Goal: Transaction & Acquisition: Obtain resource

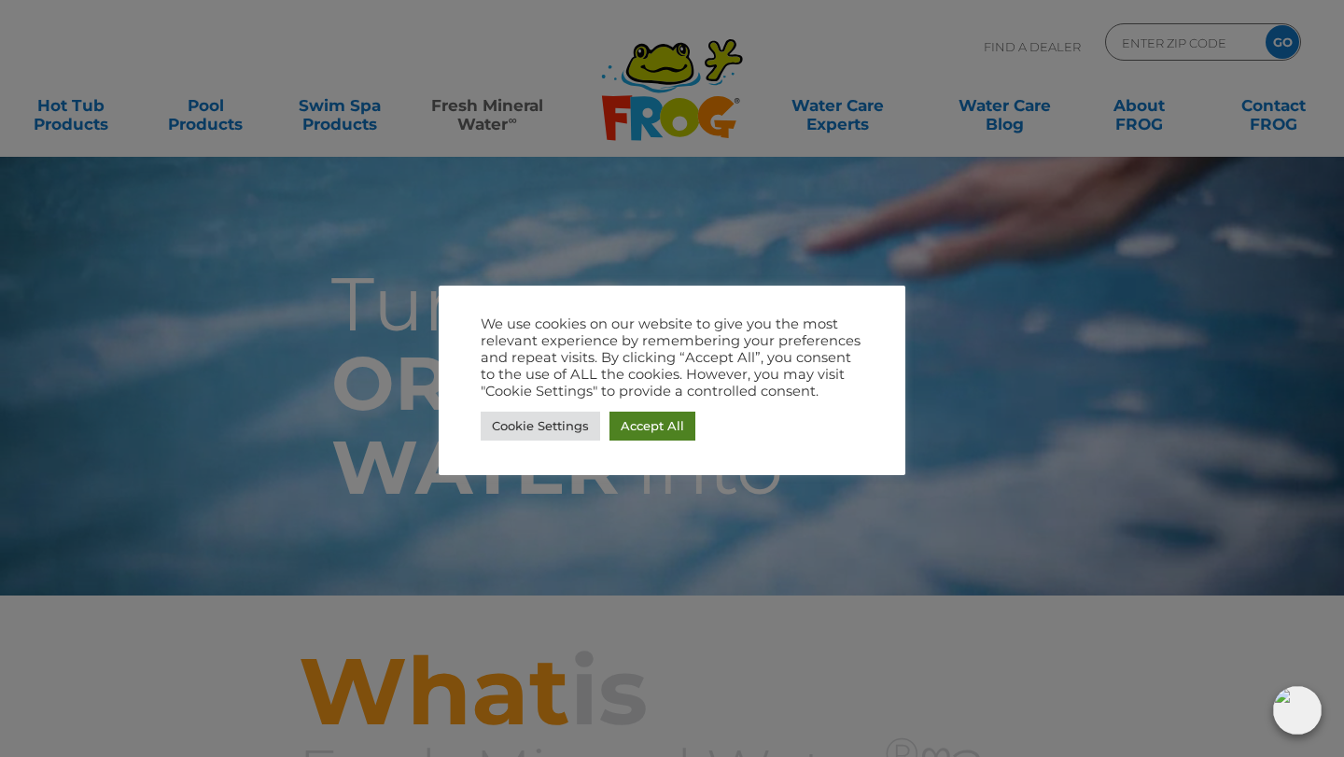
click at [640, 424] on link "Accept All" at bounding box center [652, 426] width 86 height 29
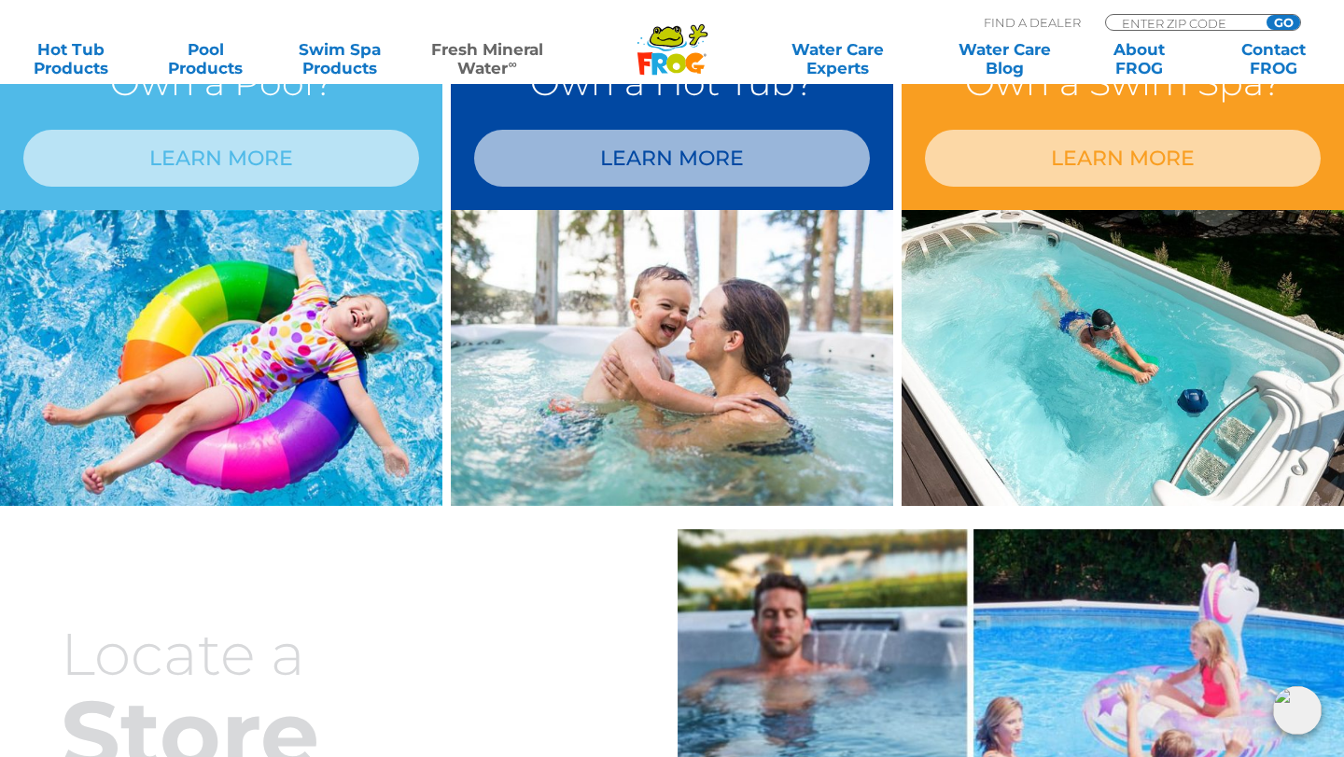
scroll to position [1668, 0]
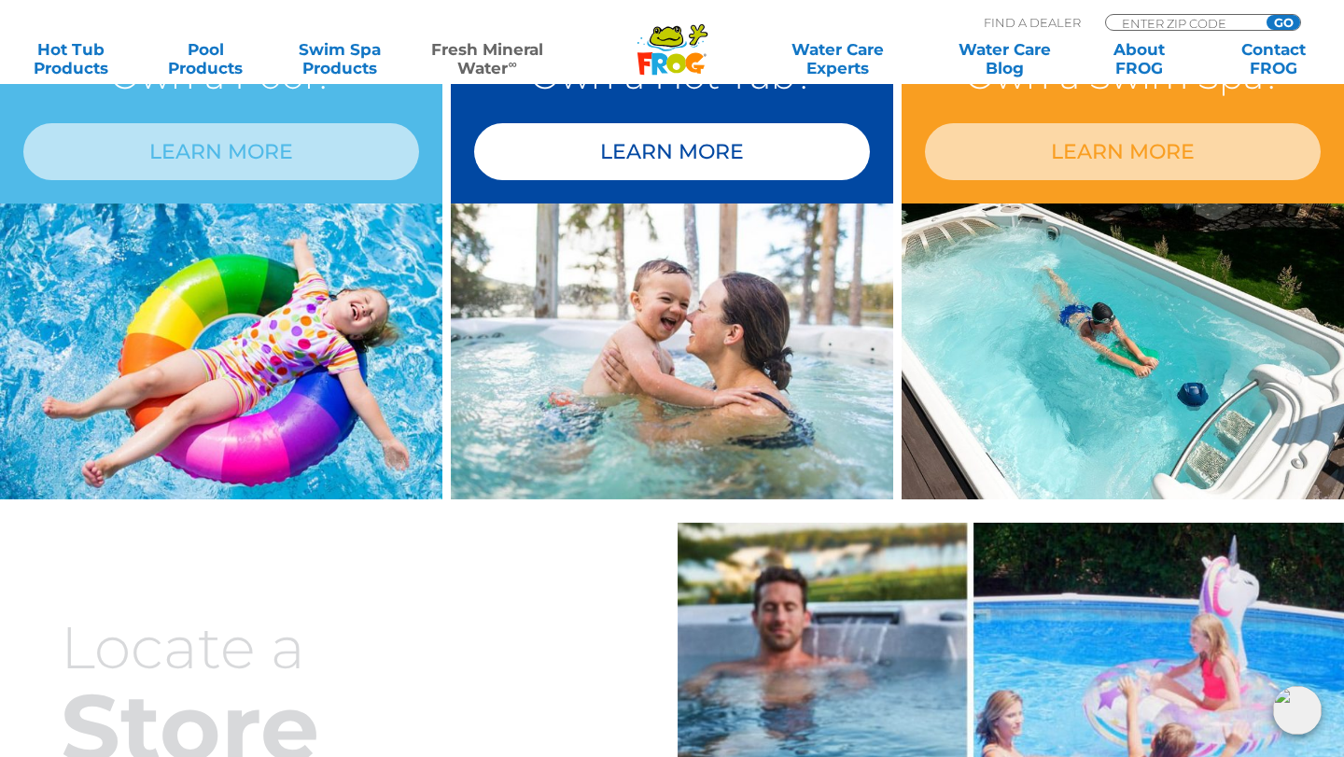
click at [670, 175] on link "LEARN MORE" at bounding box center [672, 151] width 396 height 57
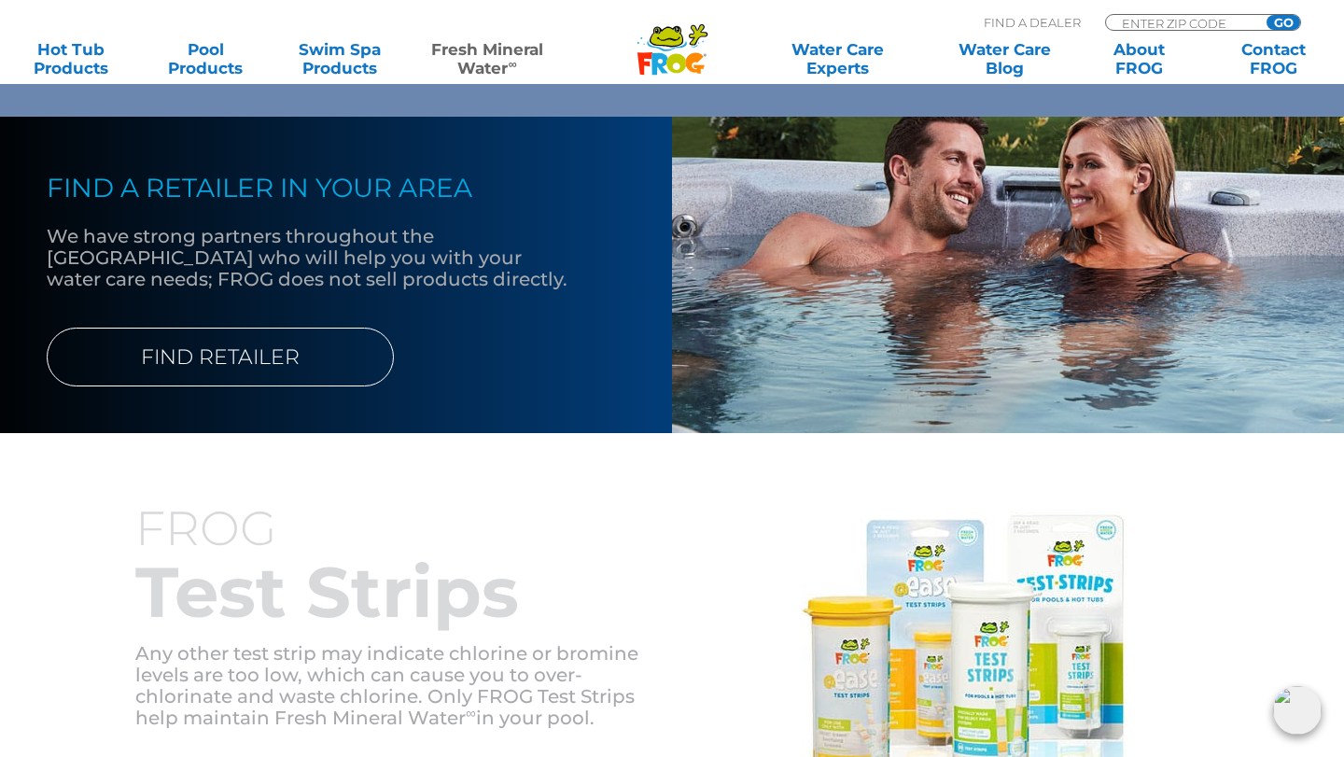
scroll to position [1842, 0]
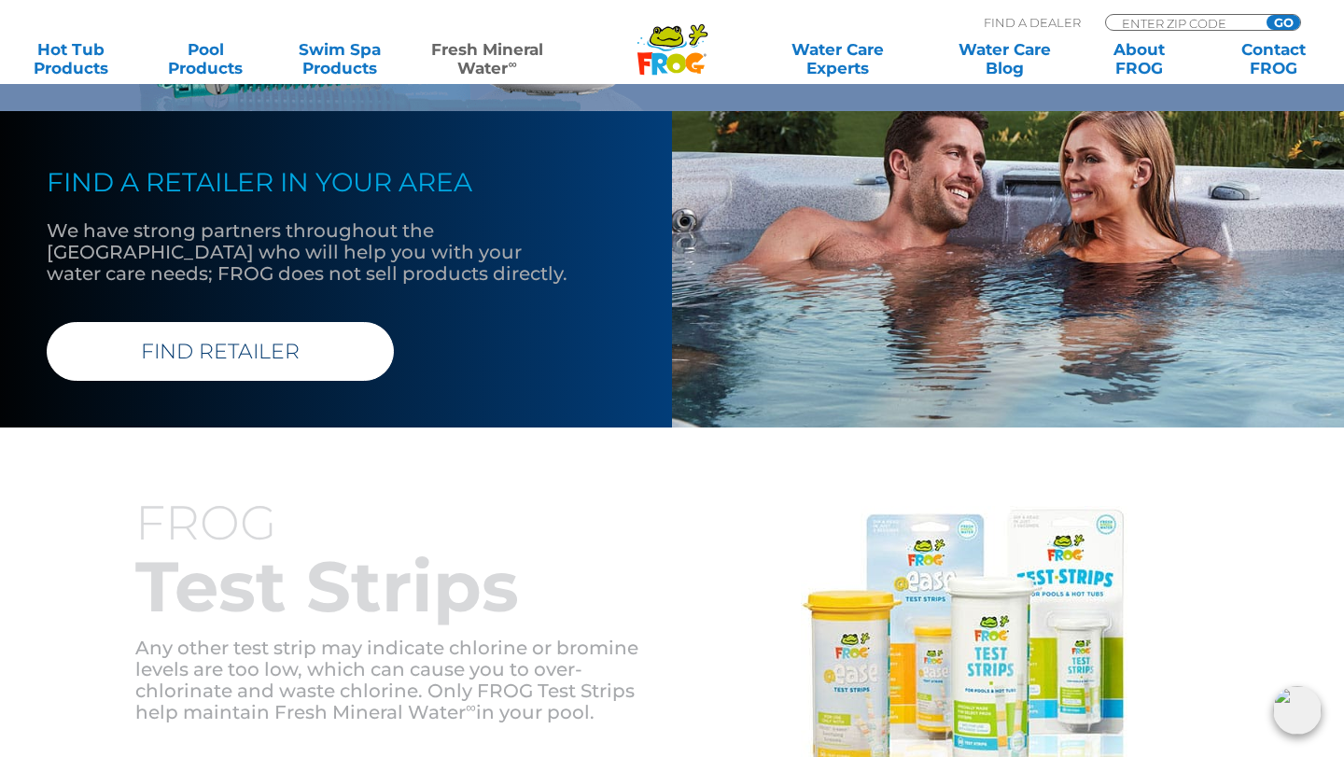
click at [254, 352] on link "FIND RETAILER" at bounding box center [220, 351] width 347 height 59
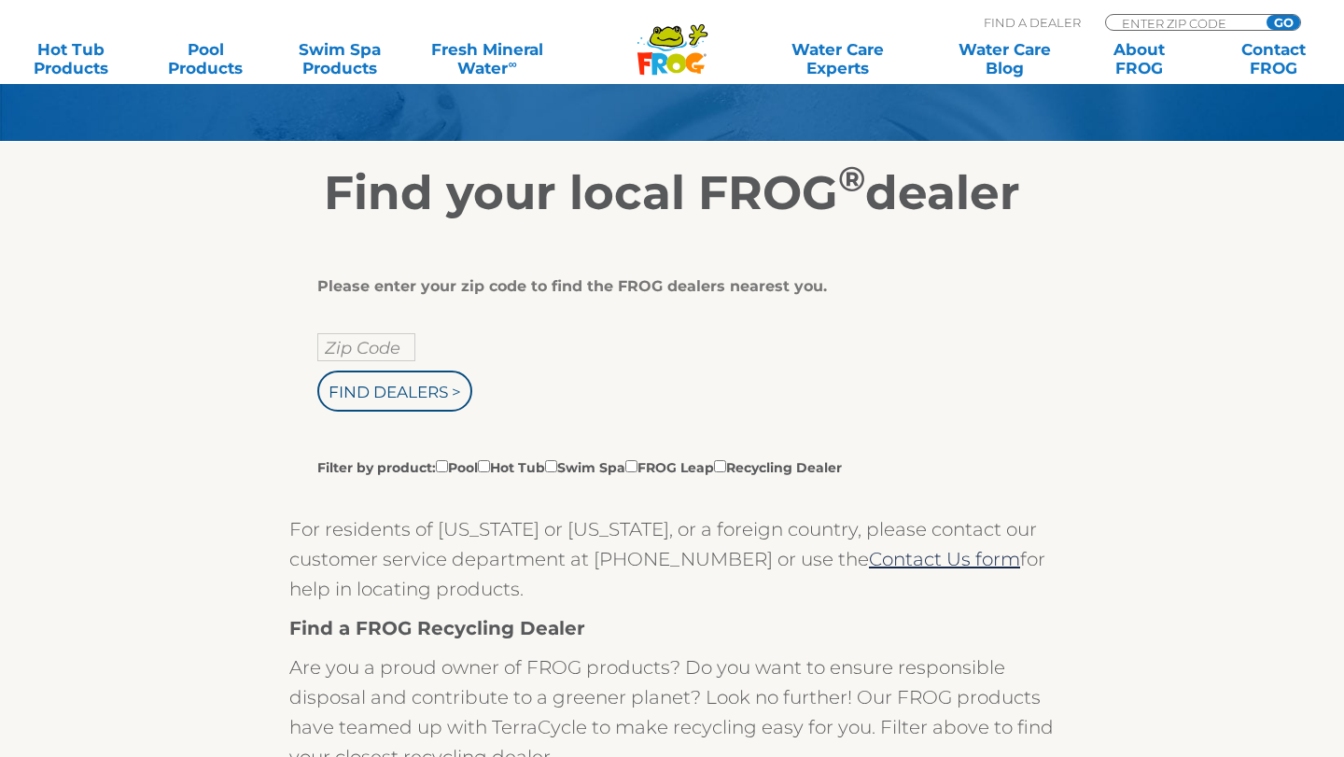
scroll to position [252, 0]
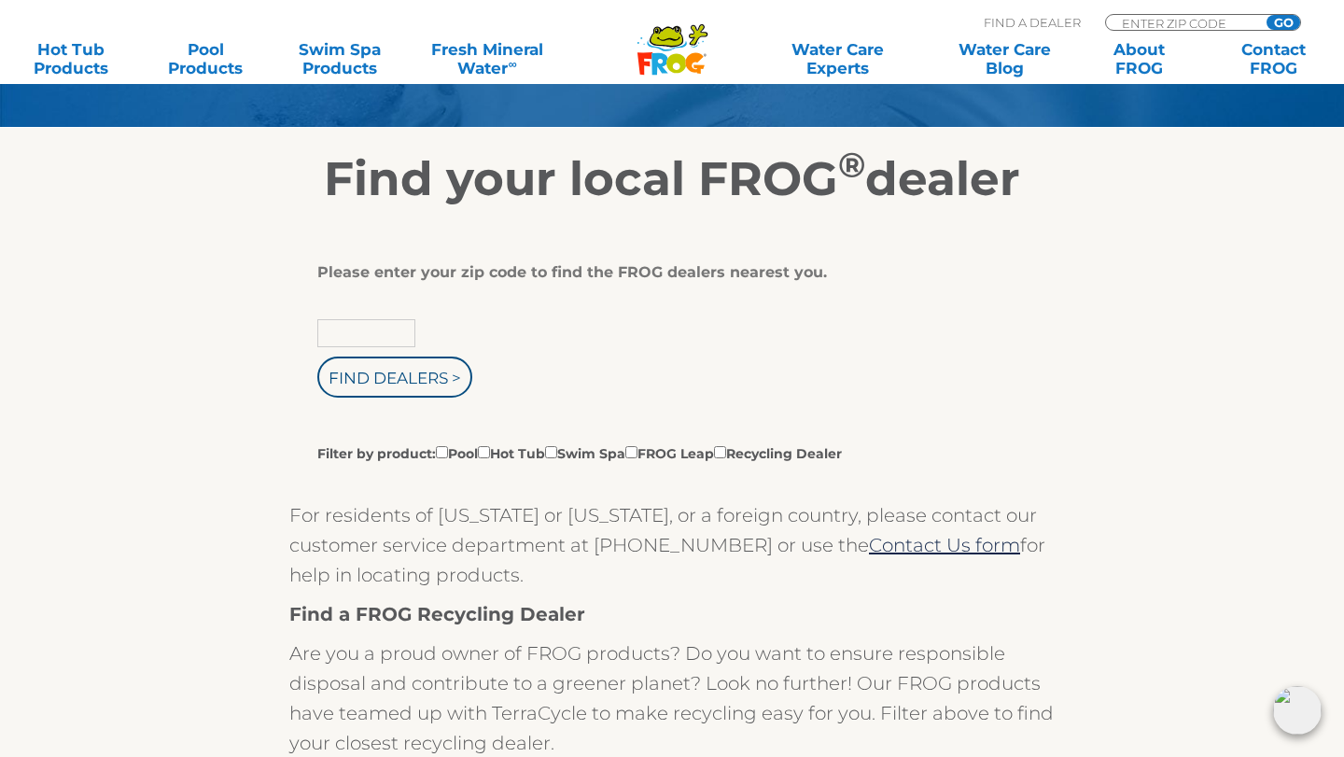
click at [381, 331] on input "text" at bounding box center [366, 333] width 98 height 28
type input "45415"
click at [382, 377] on input "Find Dealers >" at bounding box center [394, 377] width 155 height 41
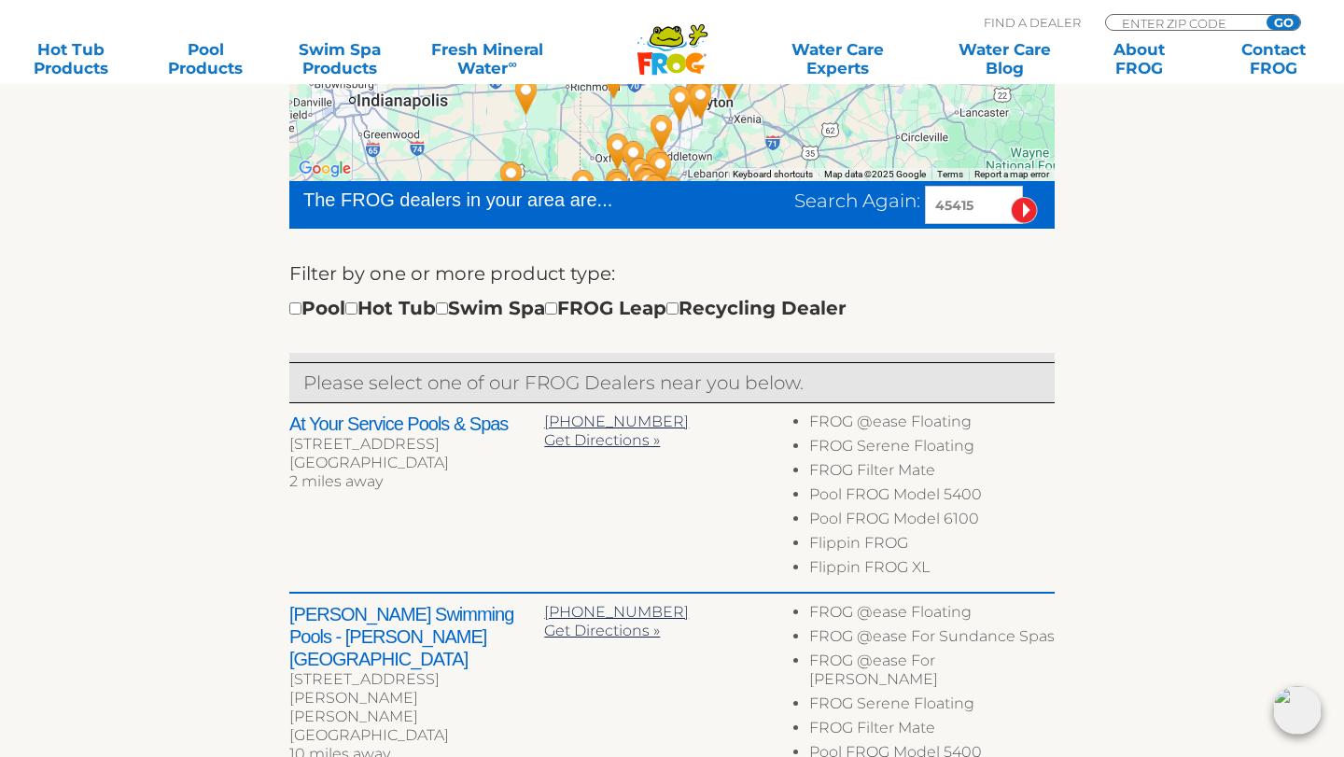
scroll to position [489, 0]
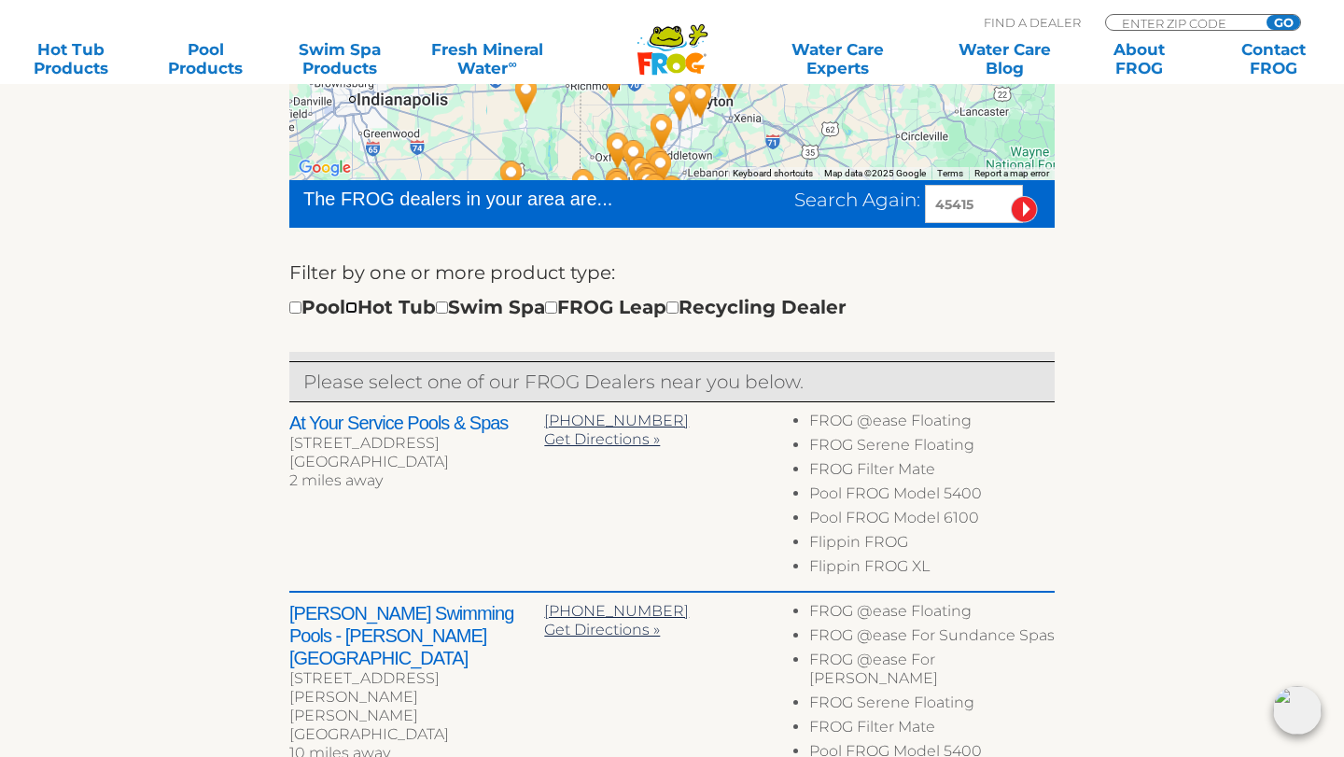
click at [357, 308] on input "checkbox" at bounding box center [351, 307] width 12 height 12
checkbox input "true"
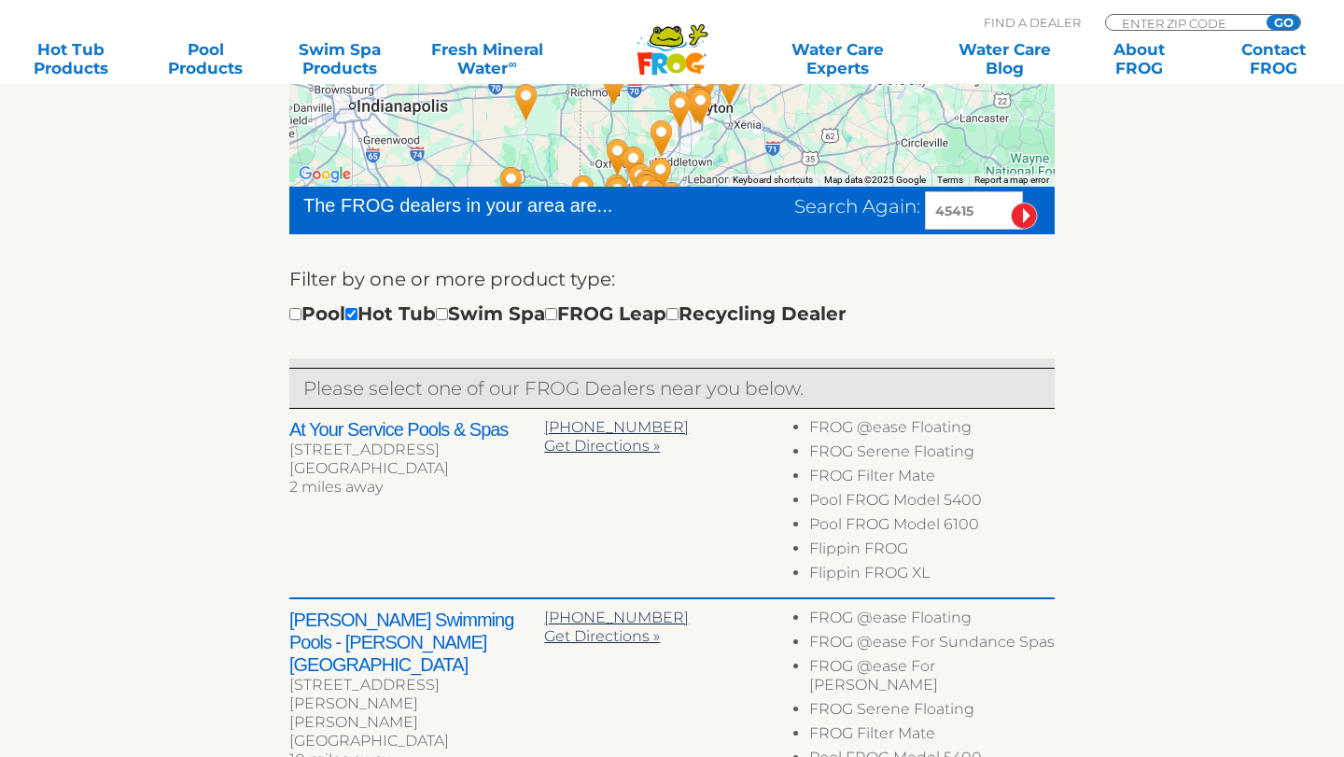
click at [239, 363] on div "← Move left → Move right ↑ Move up ↓ Move down + Zoom in - Zoom out Home Jump l…" at bounding box center [672, 725] width 1148 height 1496
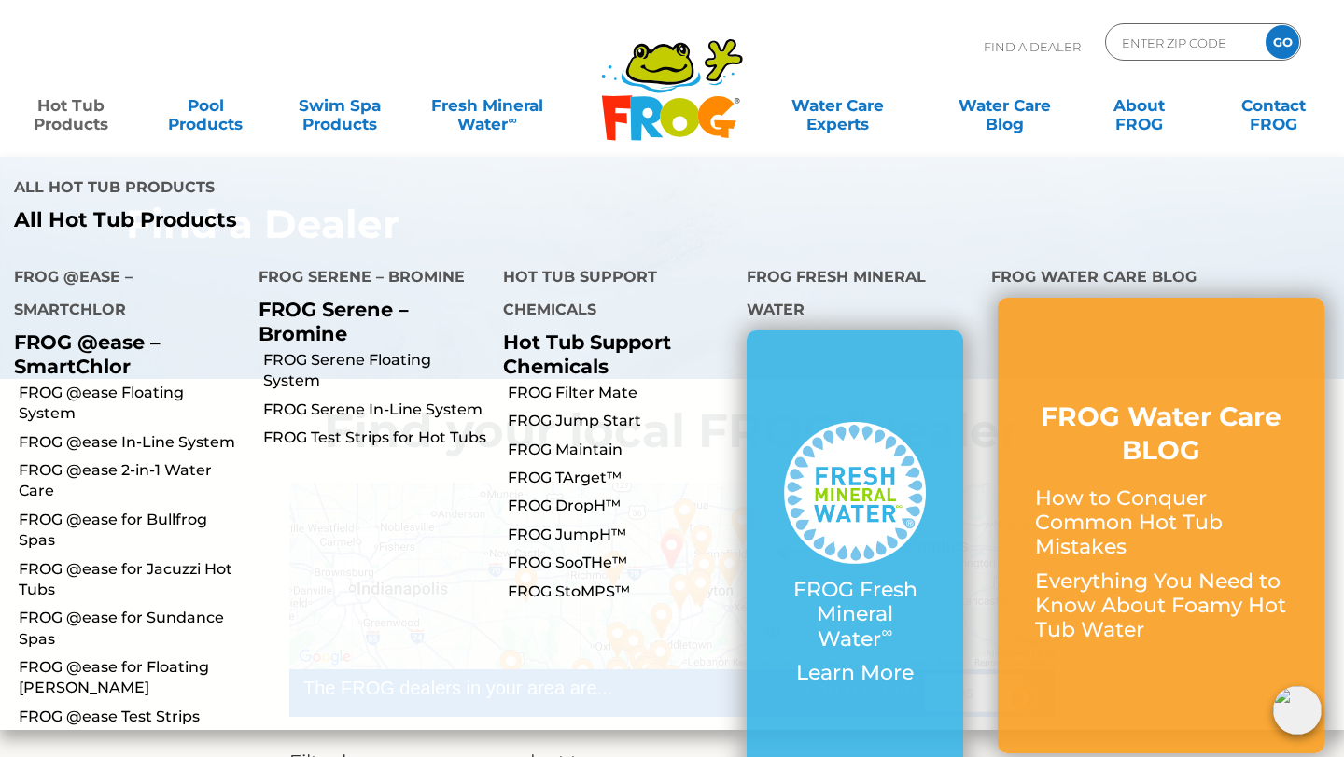
click at [87, 114] on link "Hot Tub Products" at bounding box center [71, 105] width 105 height 37
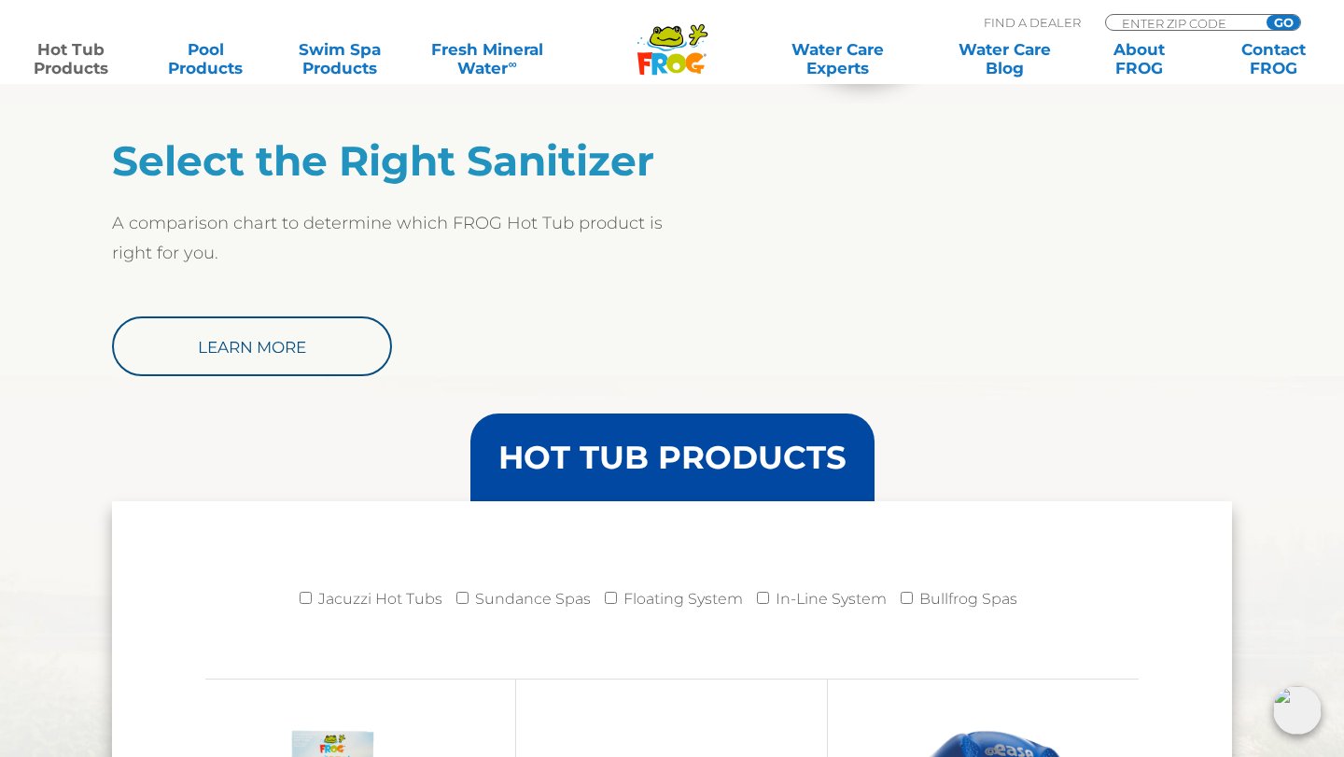
scroll to position [1509, 0]
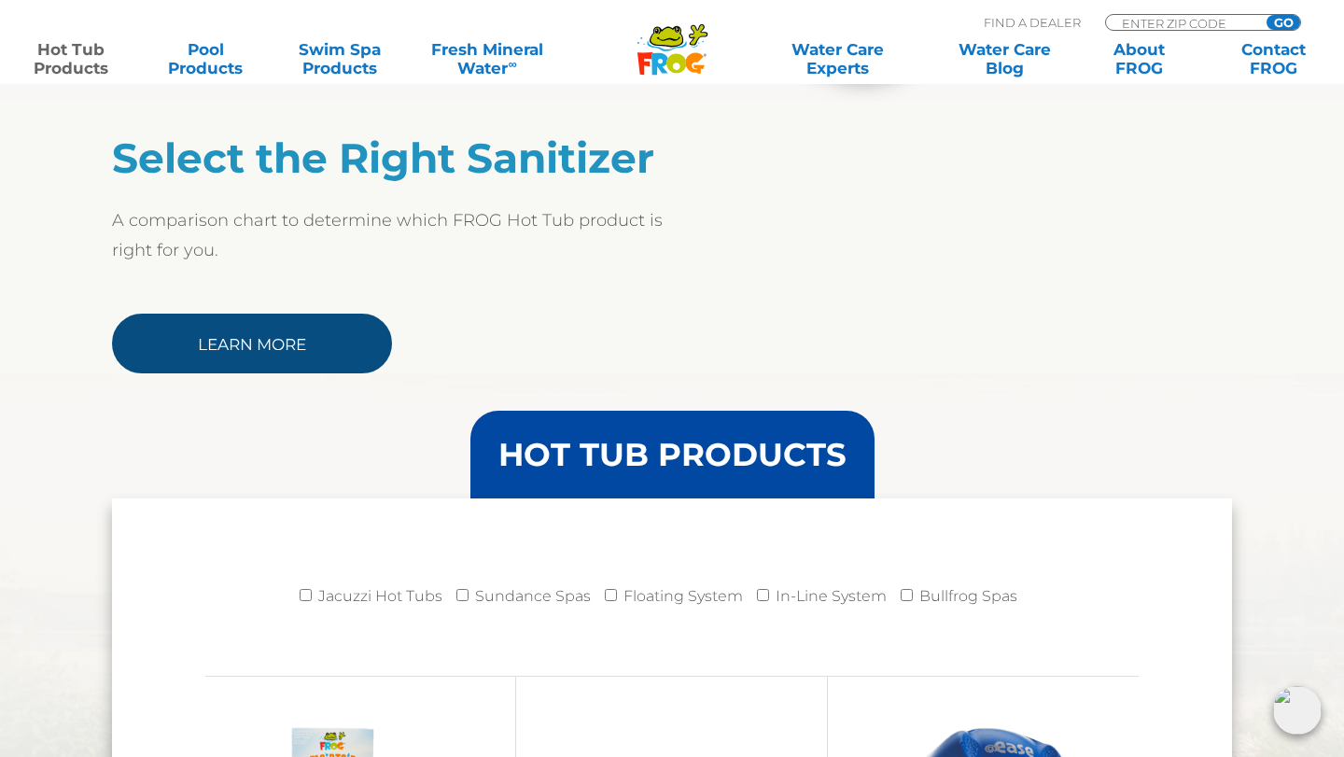
click at [313, 354] on link "Learn More" at bounding box center [252, 344] width 280 height 60
